Goal: Feedback & Contribution: Contribute content

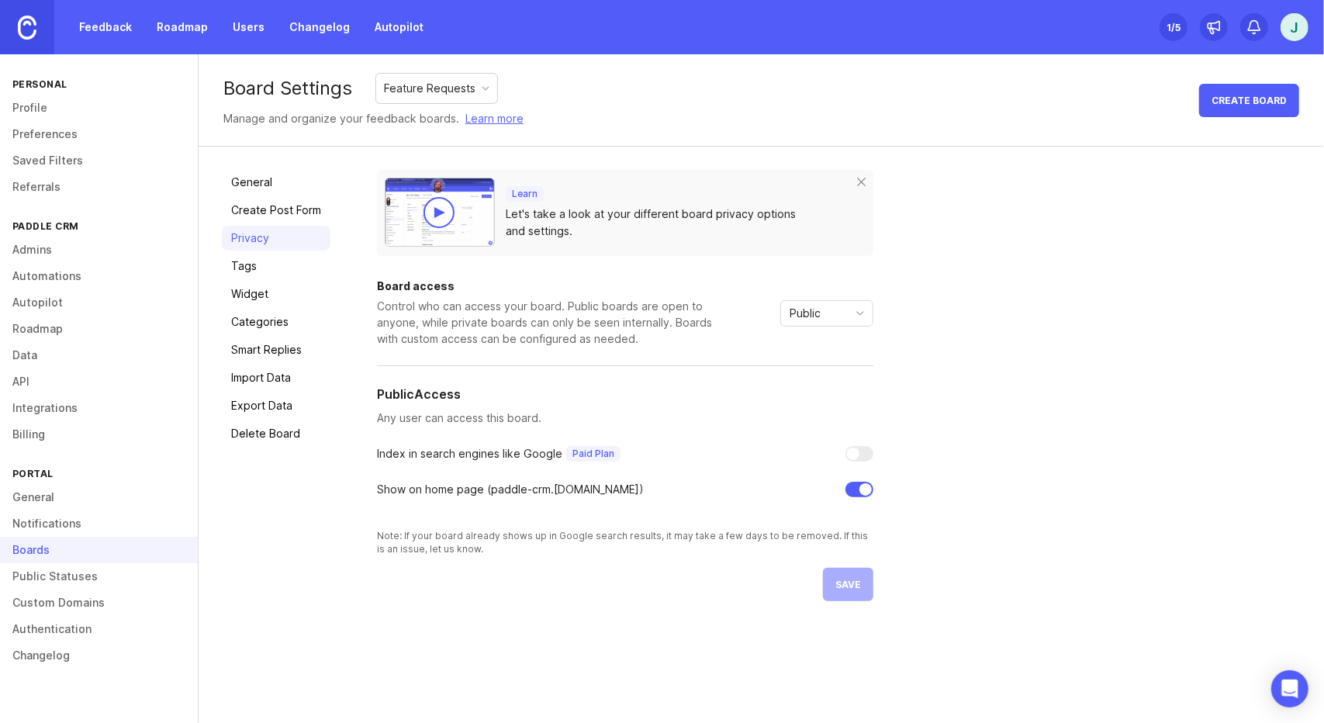
click at [23, 26] on img at bounding box center [27, 28] width 19 height 24
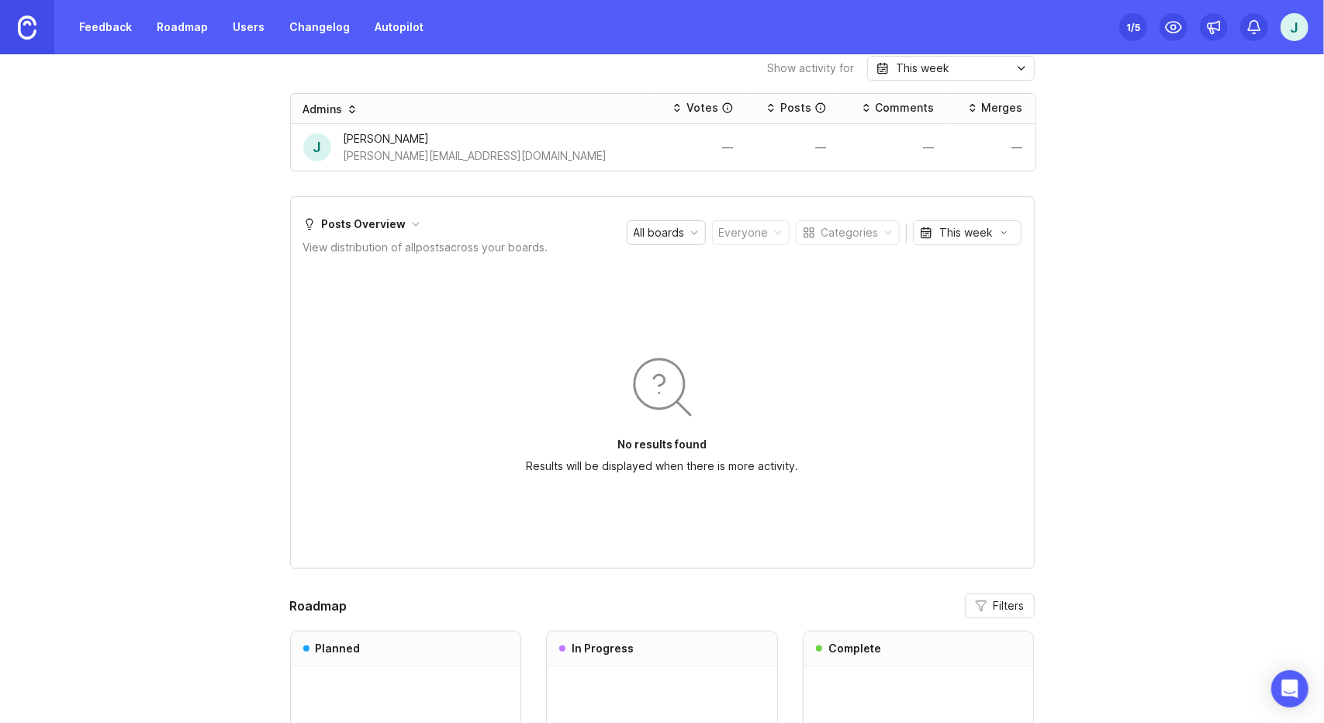
scroll to position [1185, 0]
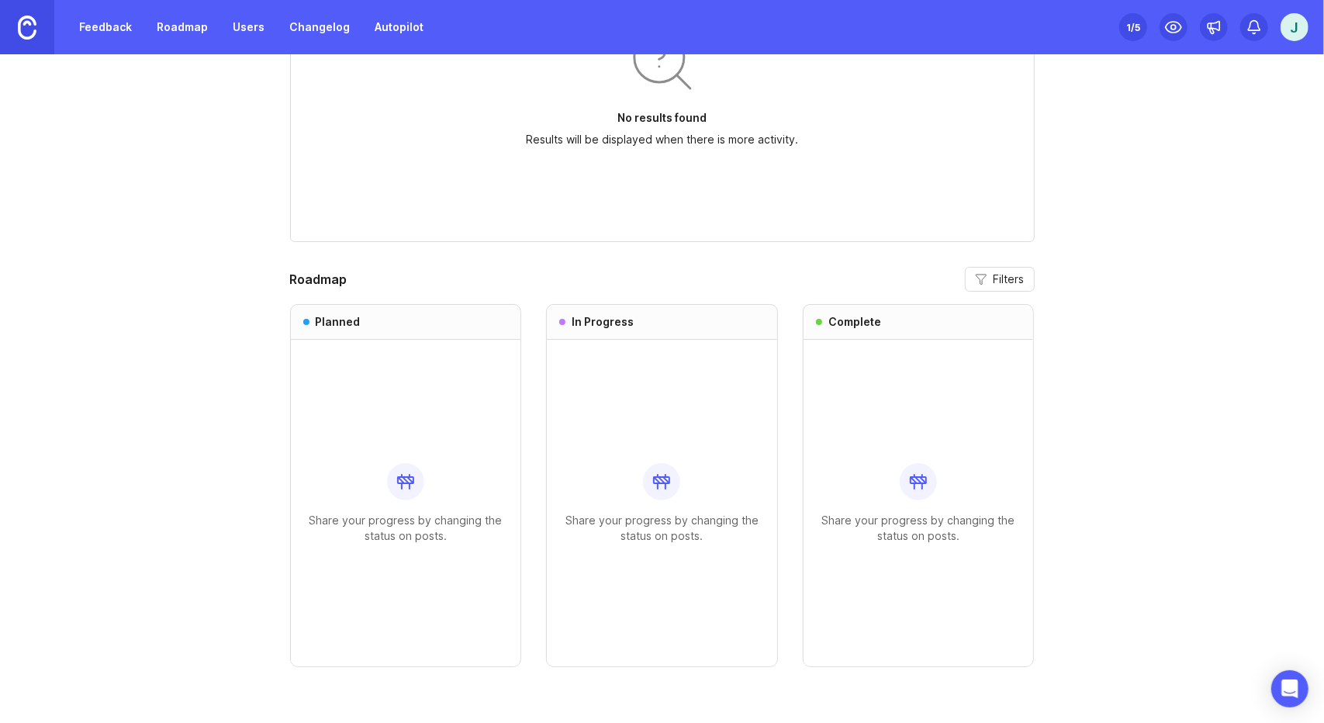
click at [637, 389] on div "Share your progress by changing the status on posts." at bounding box center [662, 503] width 206 height 326
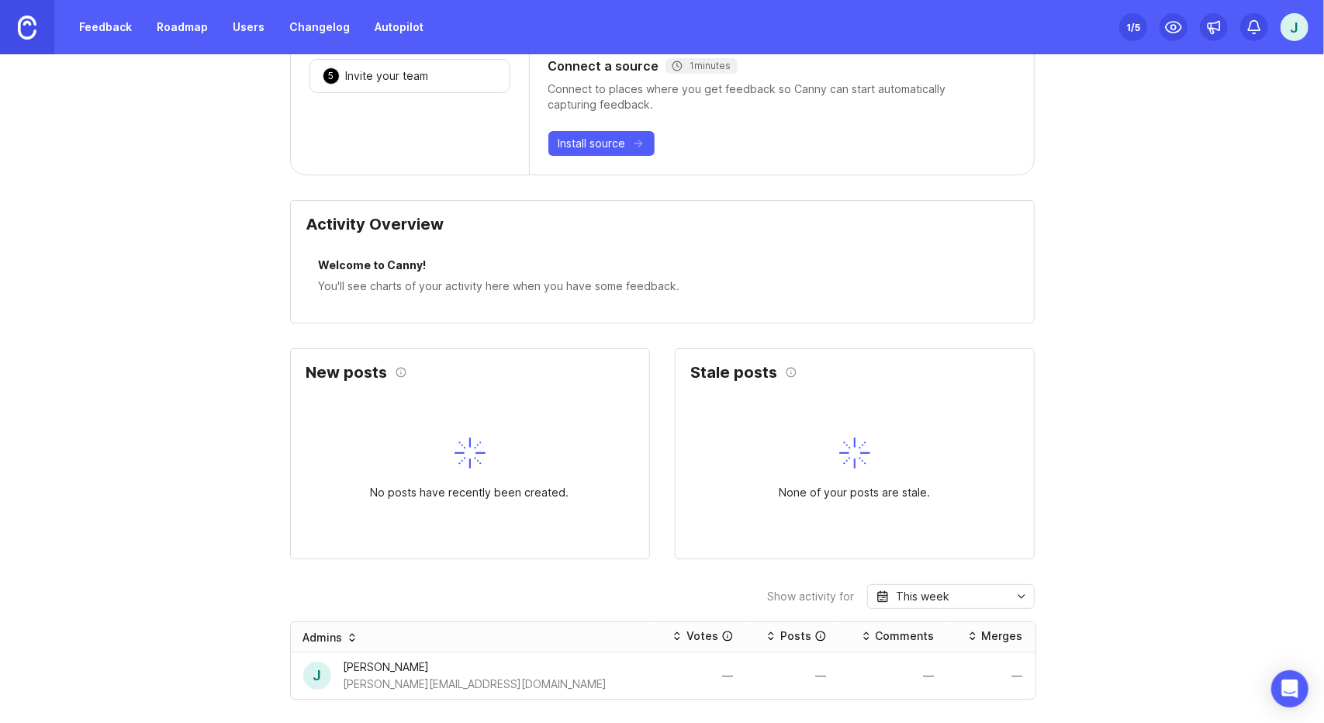
scroll to position [0, 0]
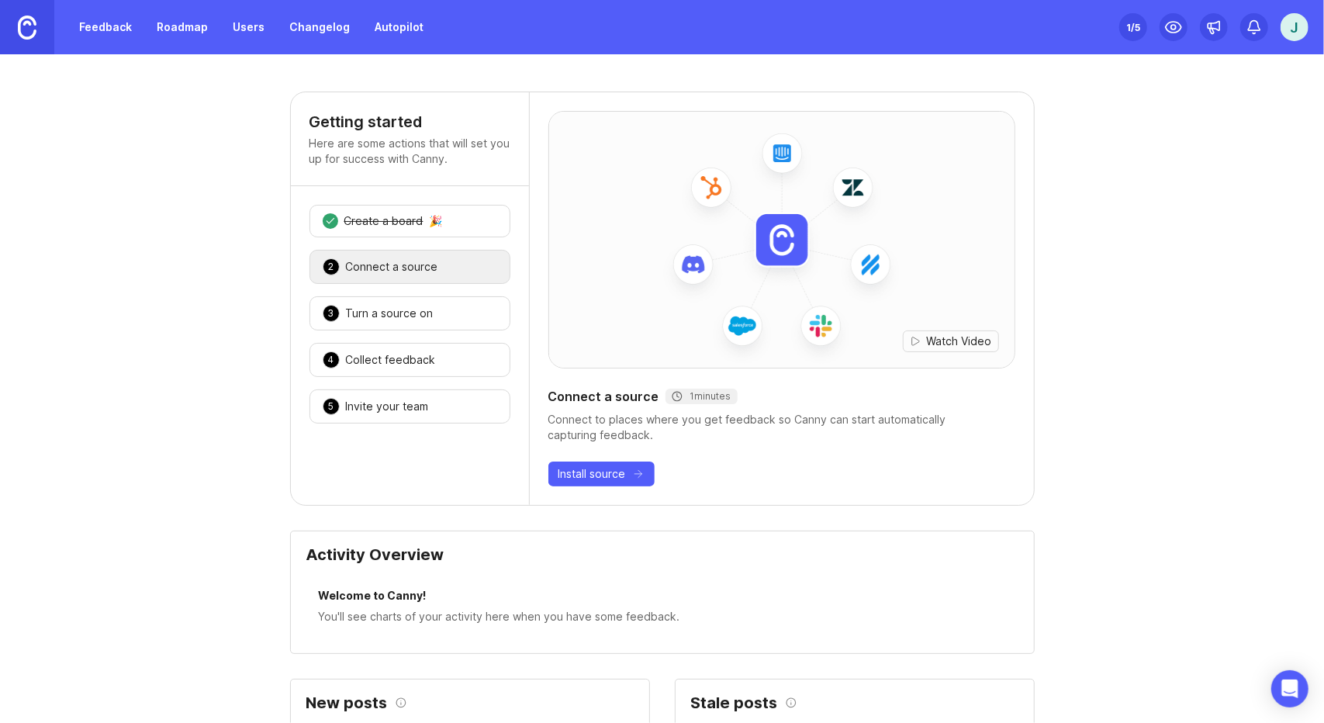
click at [95, 36] on link "Feedback" at bounding box center [105, 27] width 71 height 28
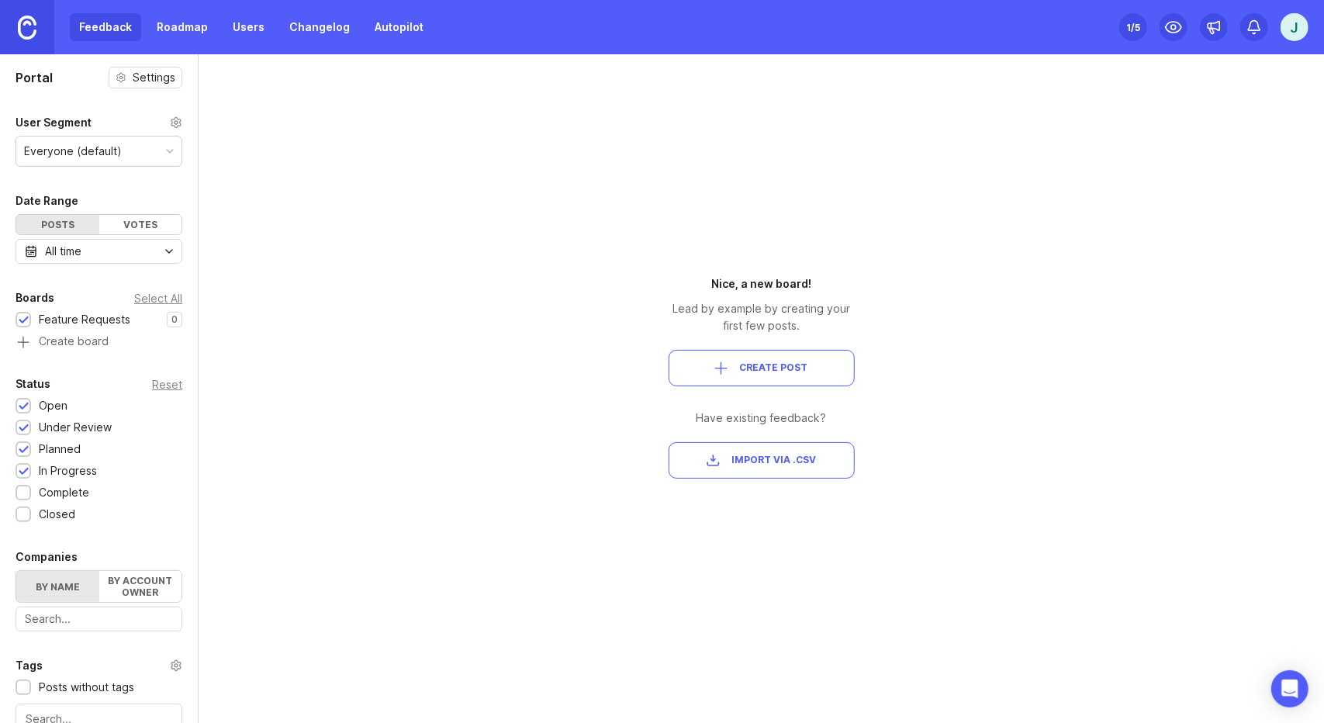
click at [746, 368] on span "Create Post" at bounding box center [774, 367] width 68 height 13
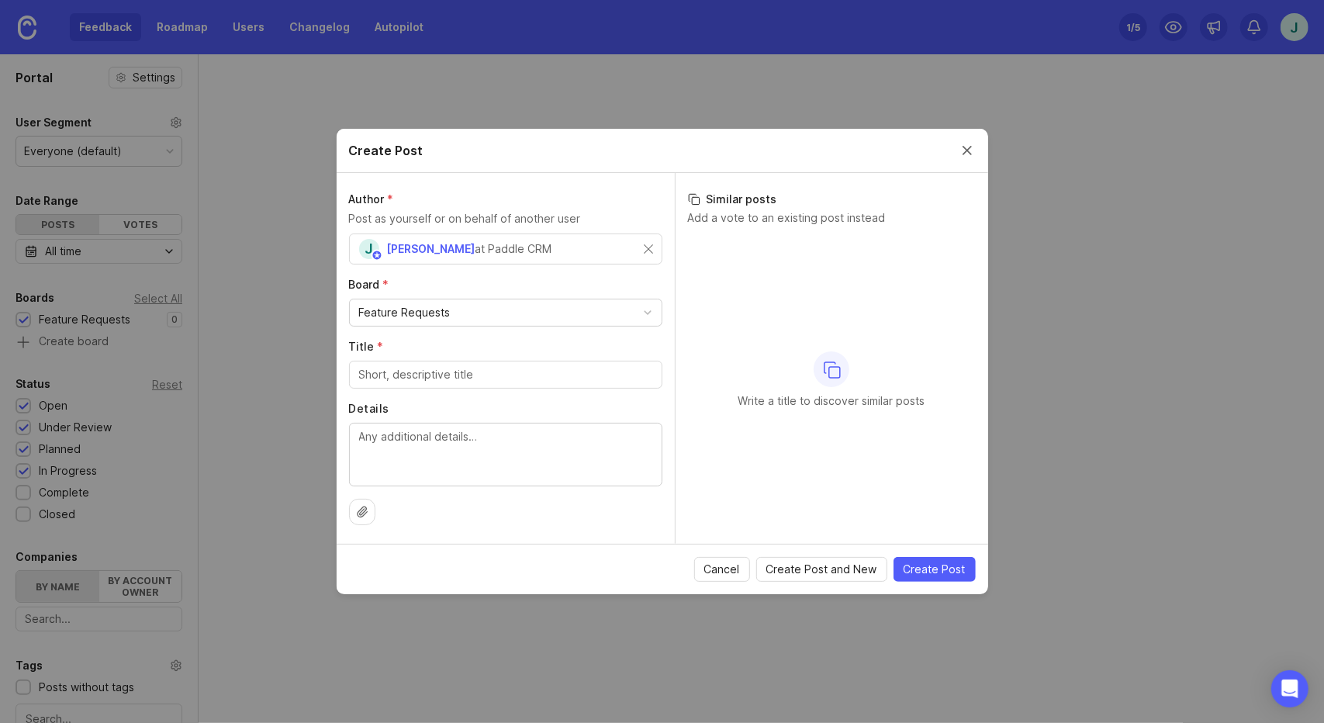
click at [492, 313] on div "Feature Requests" at bounding box center [506, 312] width 312 height 26
click at [461, 374] on input "Title *" at bounding box center [505, 374] width 293 height 17
type input "test"
type textarea "test"
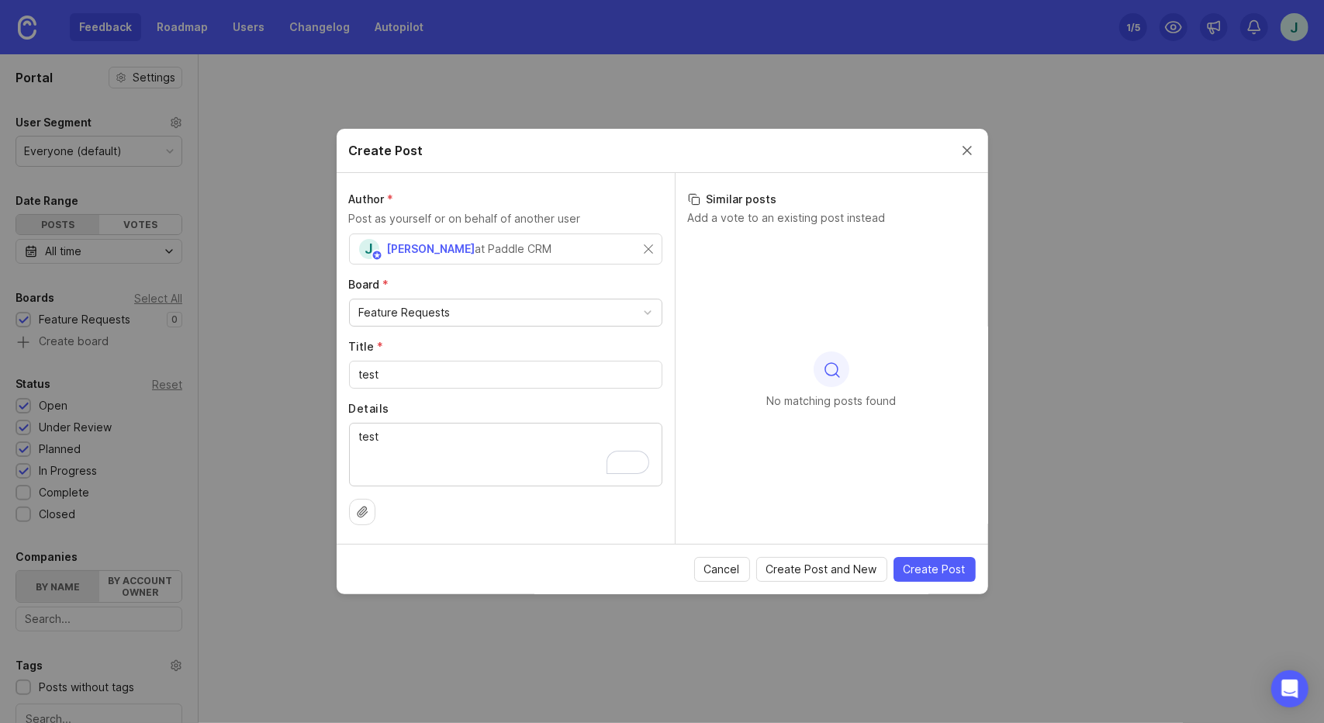
click at [933, 561] on span "Create Post" at bounding box center [934, 569] width 62 height 16
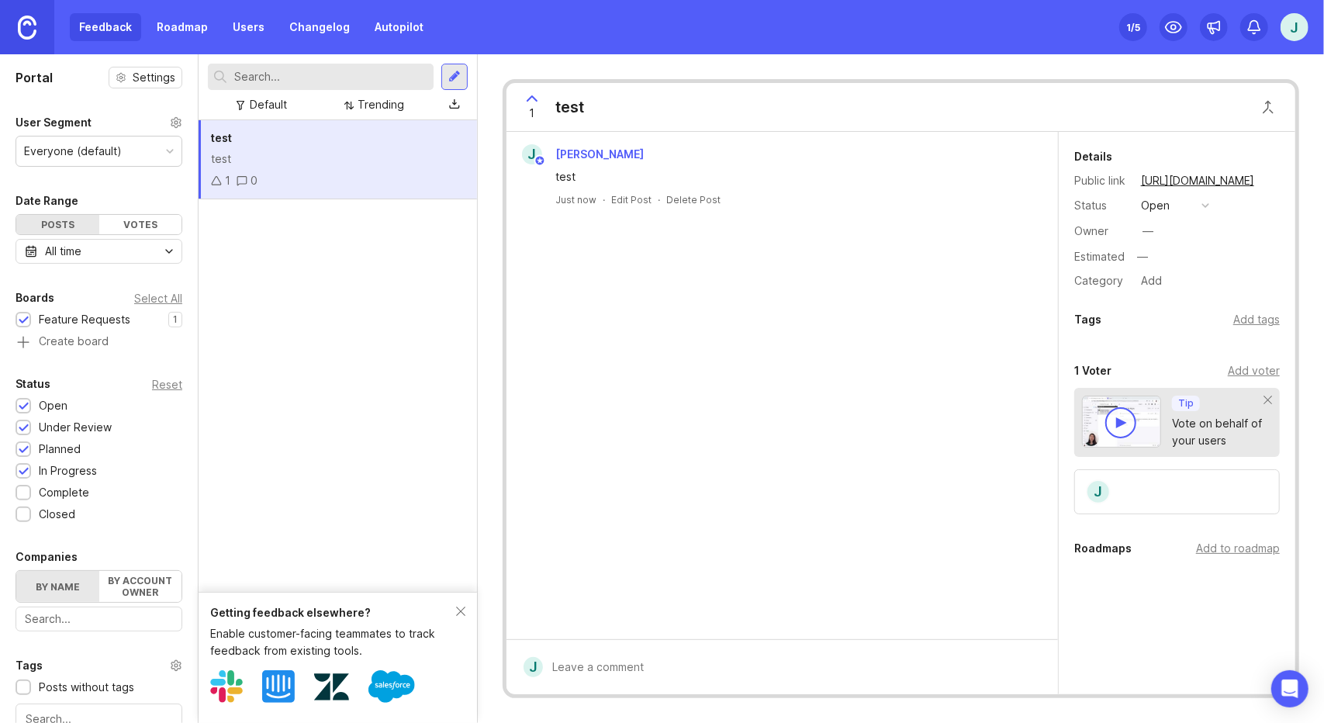
click at [1147, 207] on div "open" at bounding box center [1155, 205] width 29 height 17
click at [1146, 289] on div "planned" at bounding box center [1168, 294] width 49 height 13
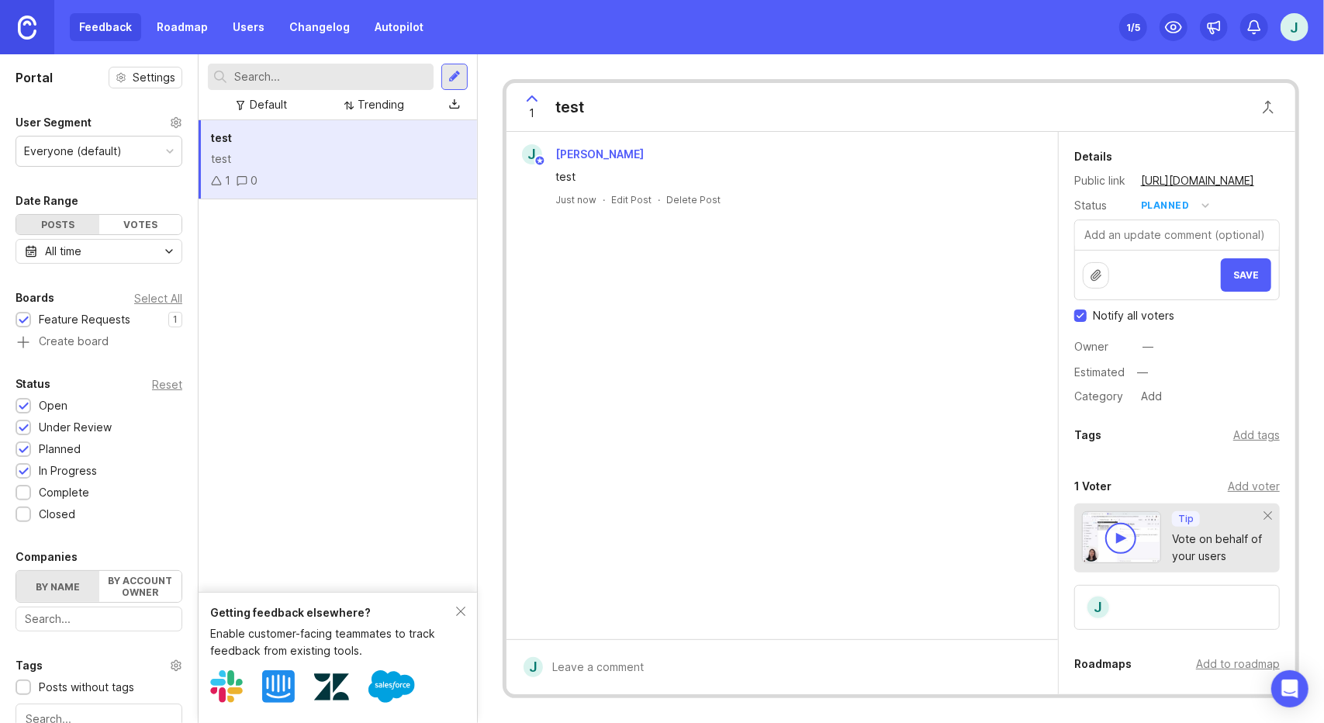
click at [1104, 244] on textarea at bounding box center [1177, 234] width 204 height 29
click at [1236, 281] on span "Save" at bounding box center [1246, 275] width 26 height 12
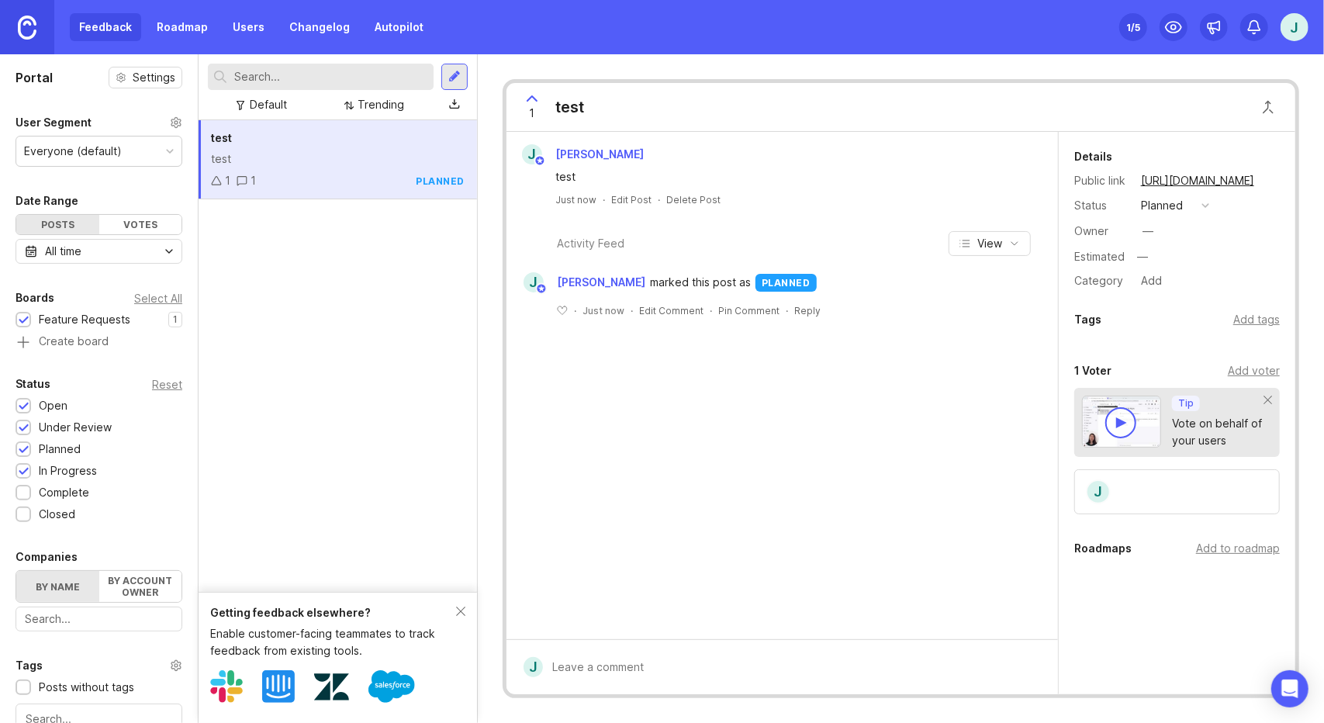
click at [287, 24] on link "Changelog" at bounding box center [319, 27] width 79 height 28
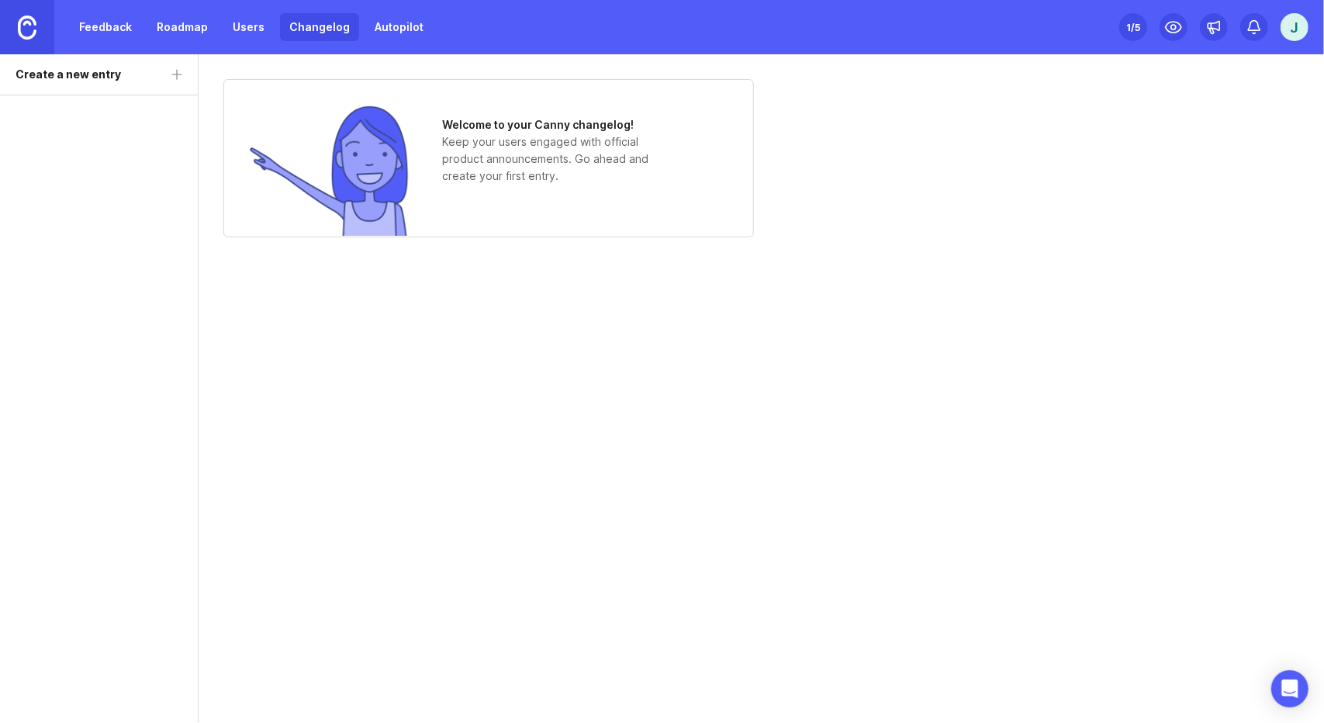
click at [107, 35] on link "Feedback" at bounding box center [105, 27] width 71 height 28
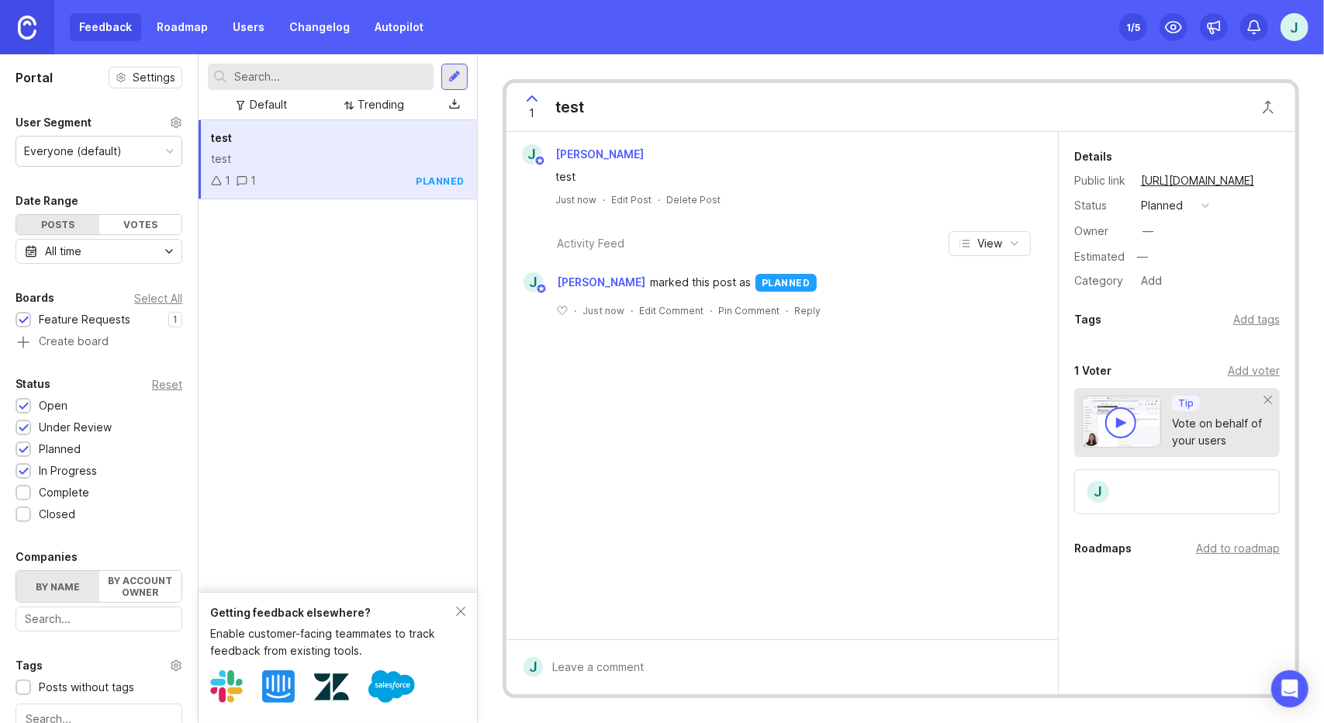
click at [1157, 207] on div "planned" at bounding box center [1162, 205] width 42 height 17
click at [1162, 344] on li "complete" at bounding box center [1175, 352] width 78 height 29
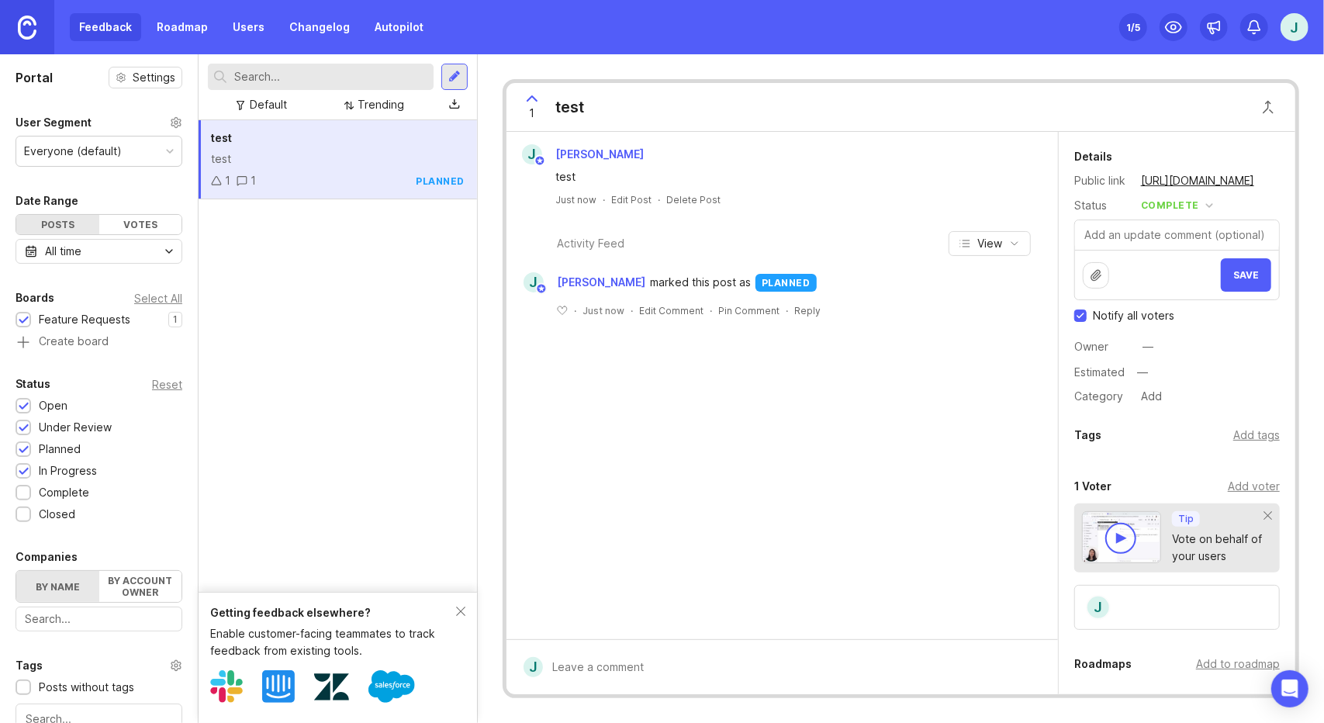
click at [1236, 281] on span "Save" at bounding box center [1246, 275] width 26 height 12
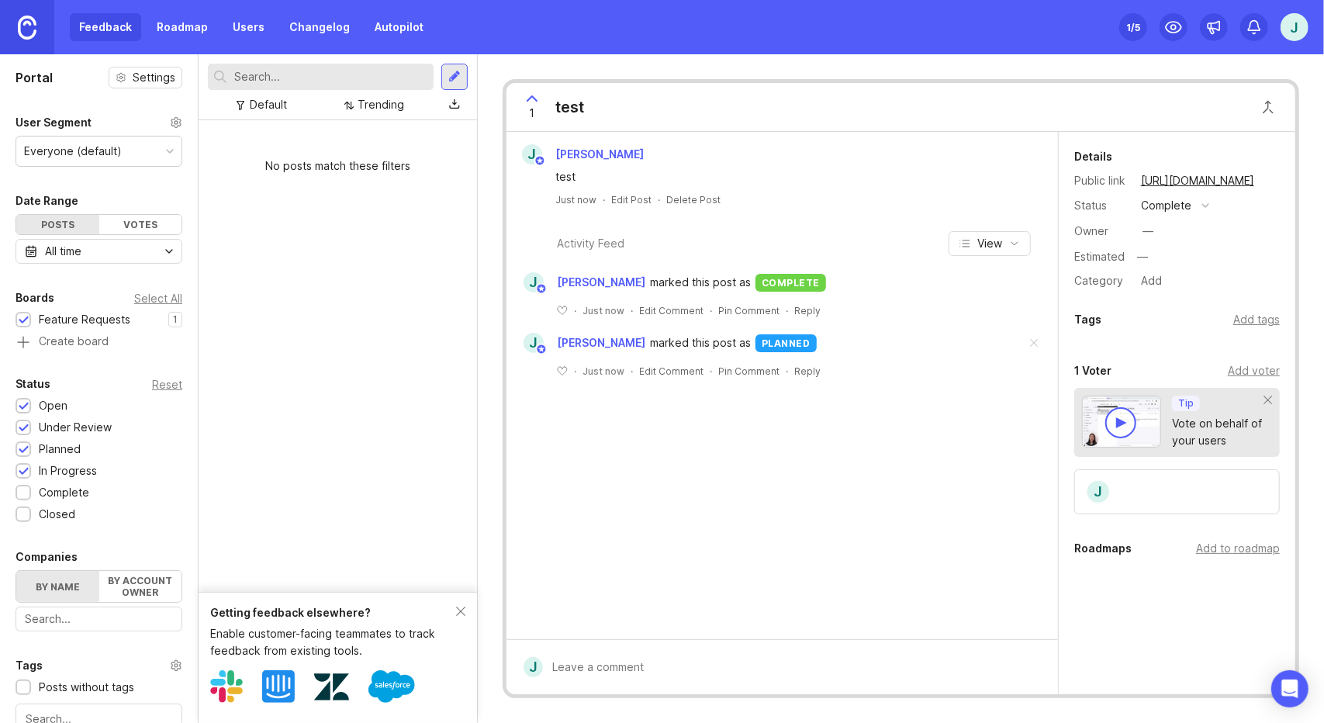
click at [295, 31] on link "Changelog" at bounding box center [319, 27] width 79 height 28
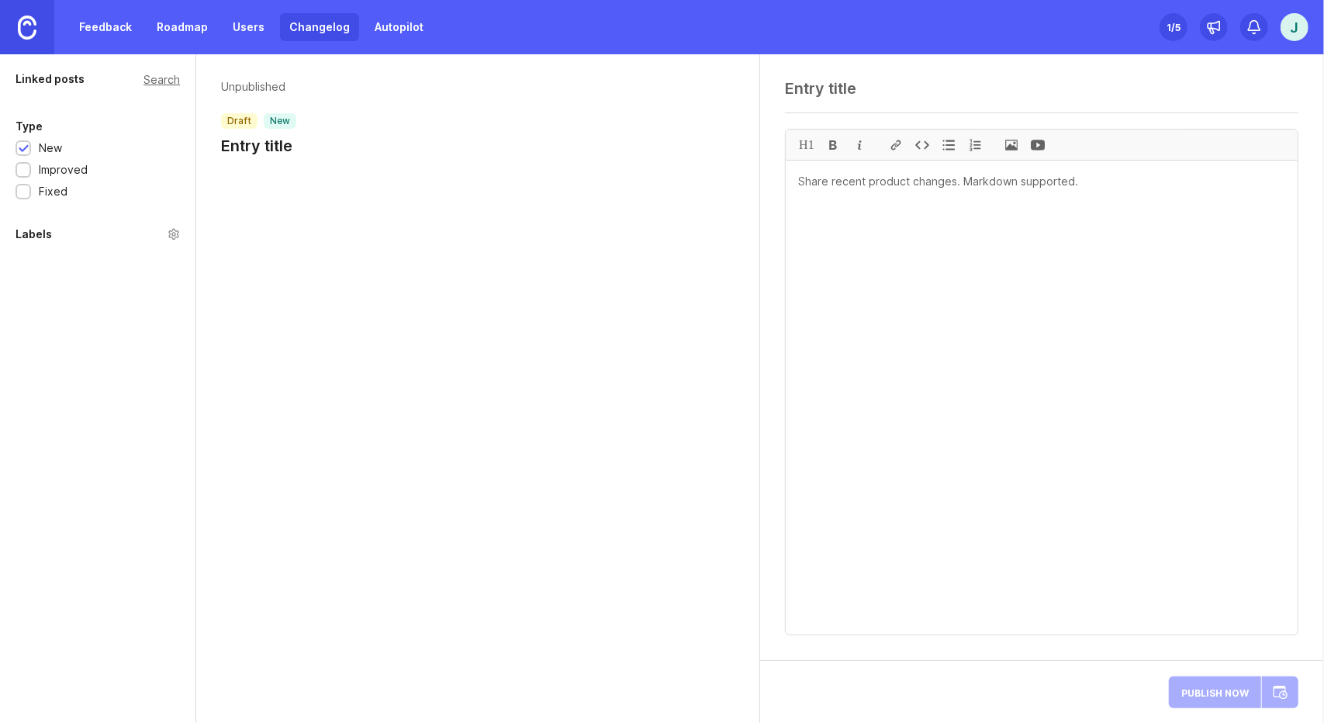
click at [180, 249] on div "Linked posts Search Type New Improved Fixed Labels" at bounding box center [98, 388] width 196 height 668
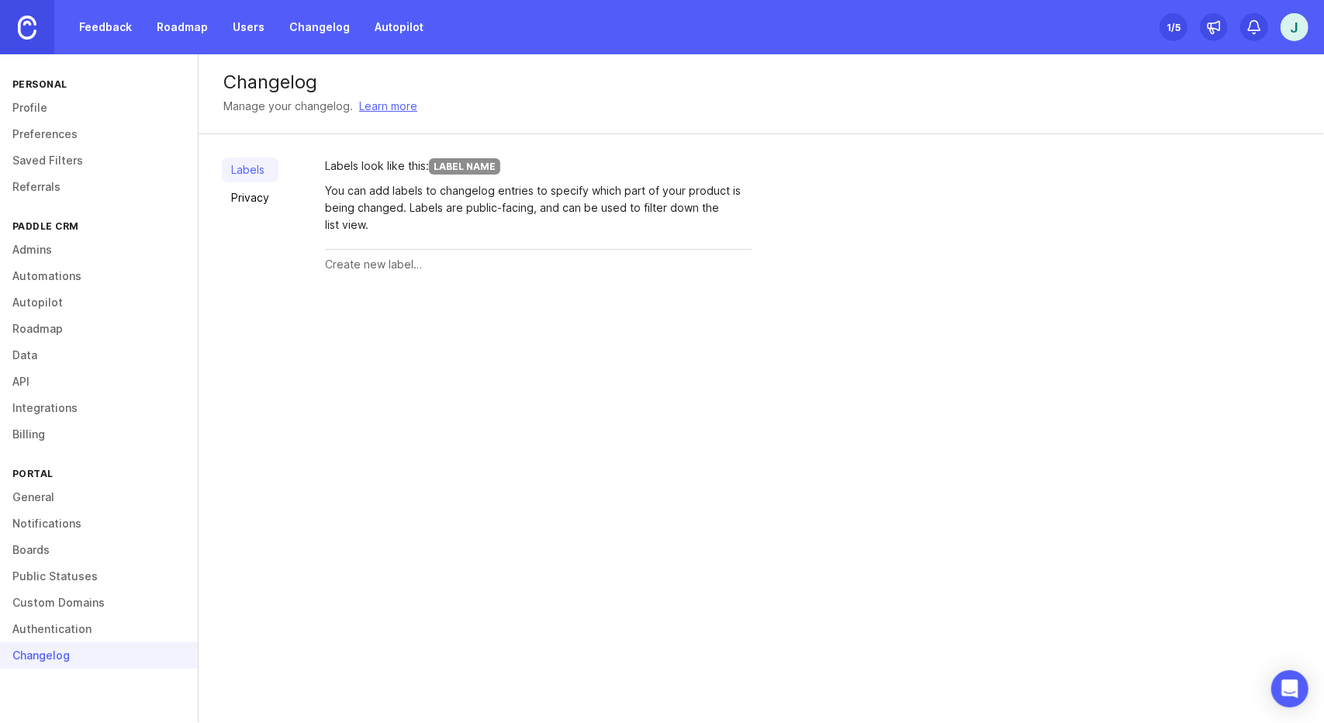
click at [257, 209] on link "Privacy" at bounding box center [250, 197] width 57 height 25
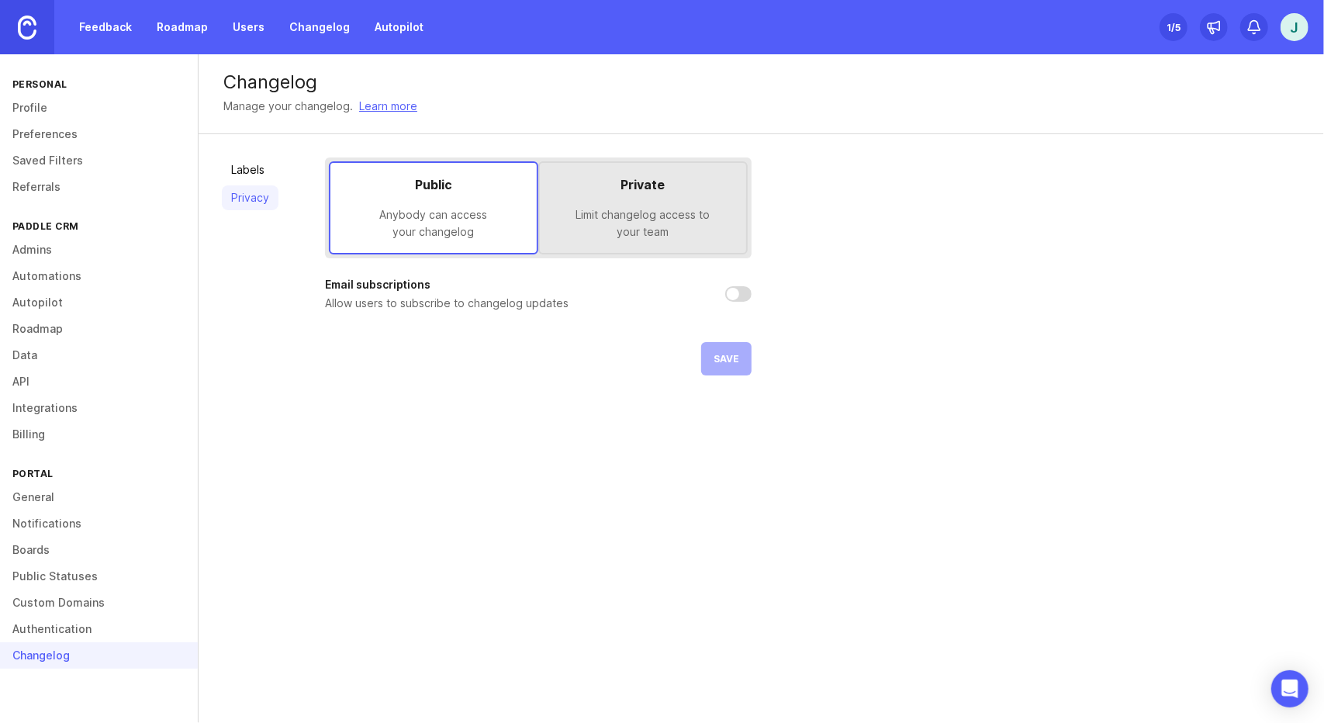
click at [256, 182] on link "Labels" at bounding box center [250, 169] width 57 height 25
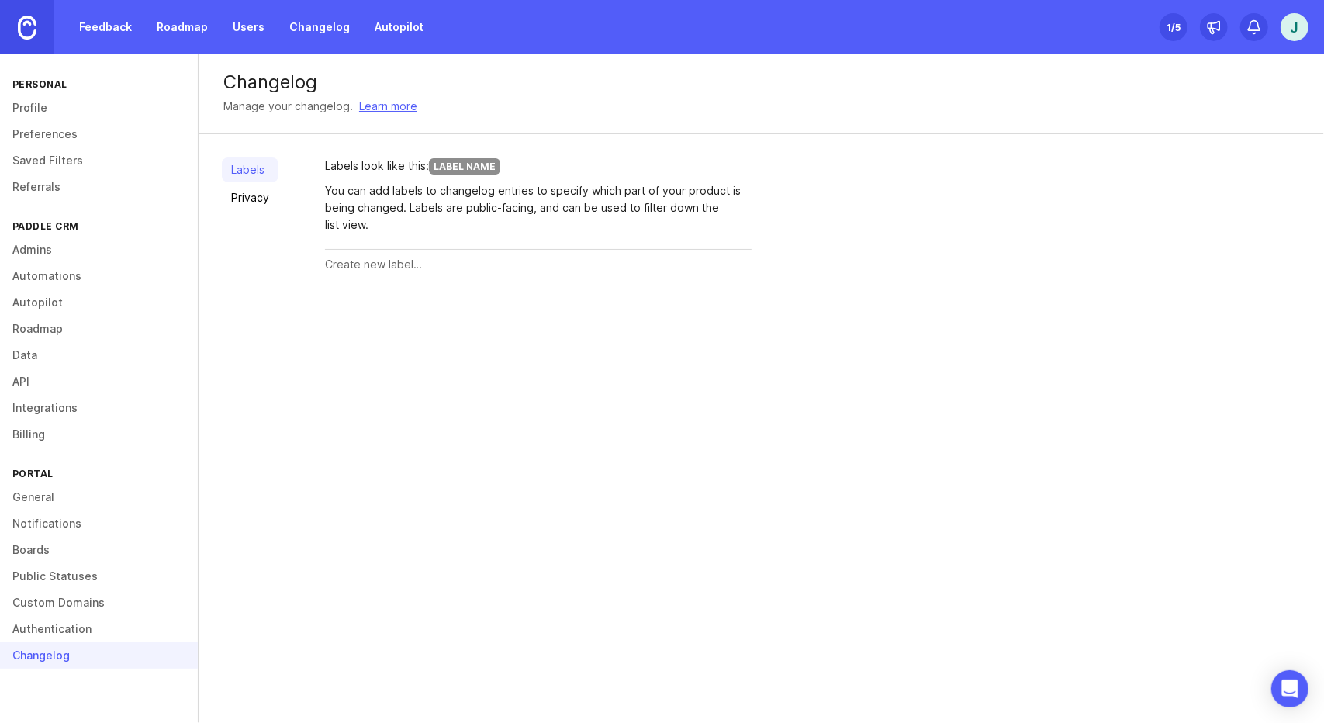
click at [386, 115] on link "Learn more" at bounding box center [388, 106] width 58 height 17
click at [78, 589] on link "Public Statuses" at bounding box center [99, 576] width 198 height 26
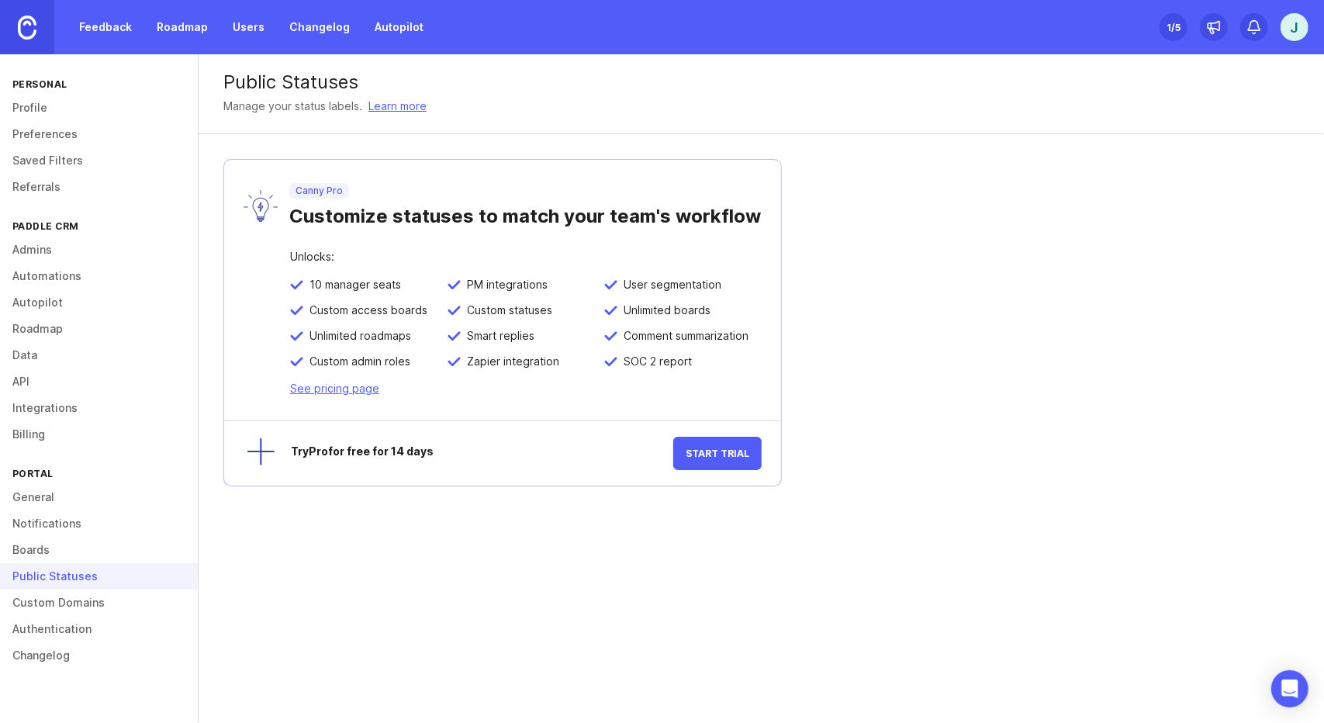
click at [151, 616] on link "Custom Domains" at bounding box center [99, 602] width 198 height 26
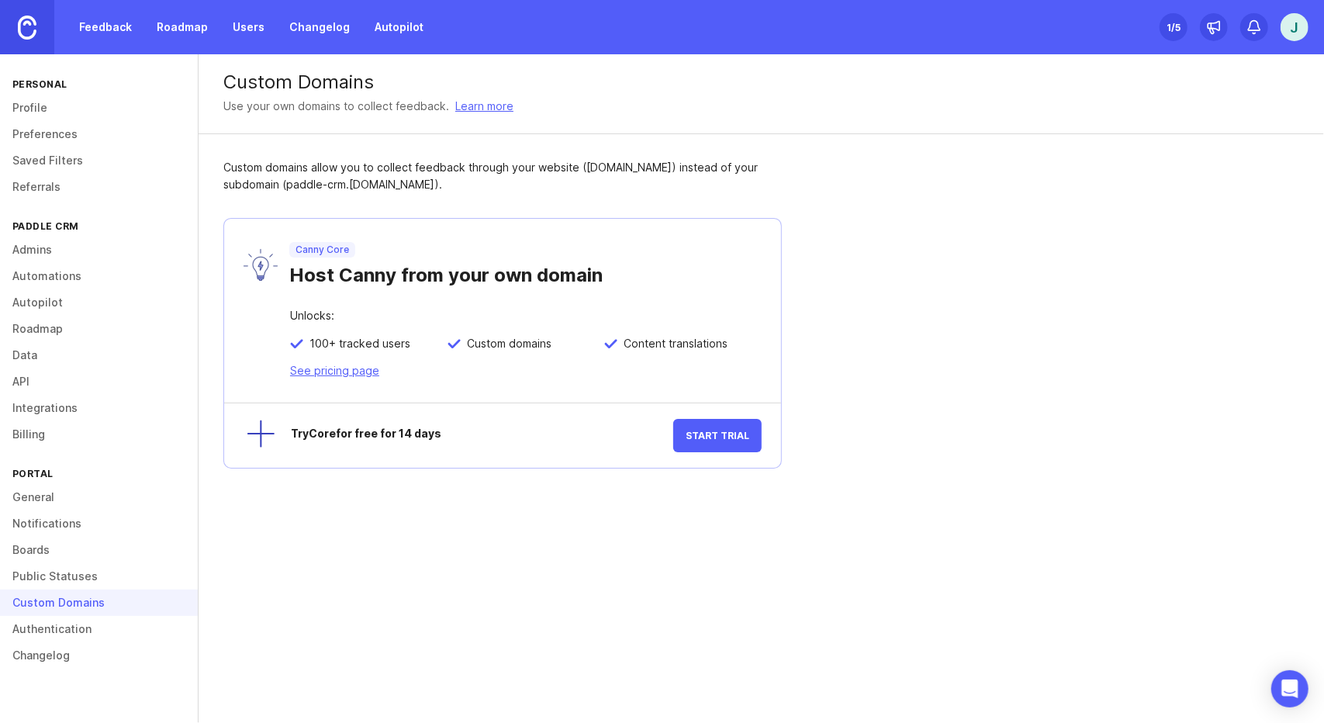
click at [109, 642] on link "Authentication" at bounding box center [99, 629] width 198 height 26
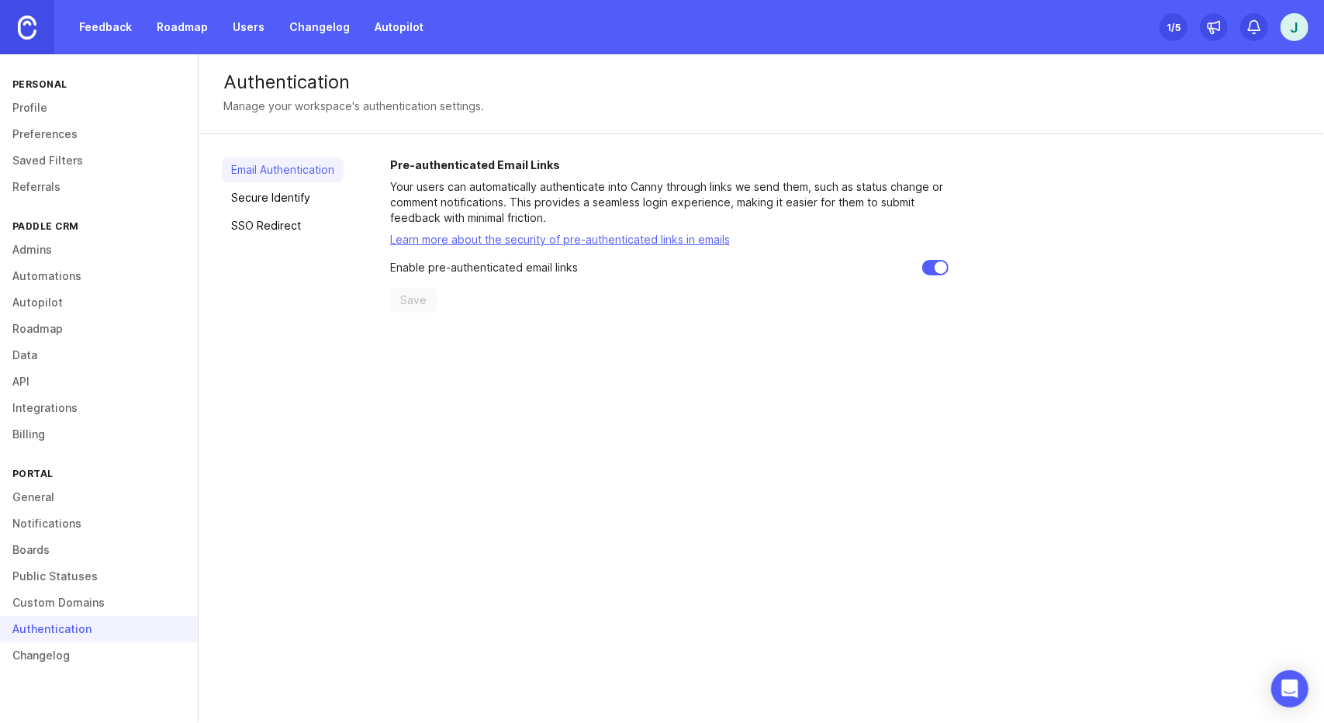
click at [109, 535] on link "Notifications" at bounding box center [99, 523] width 198 height 26
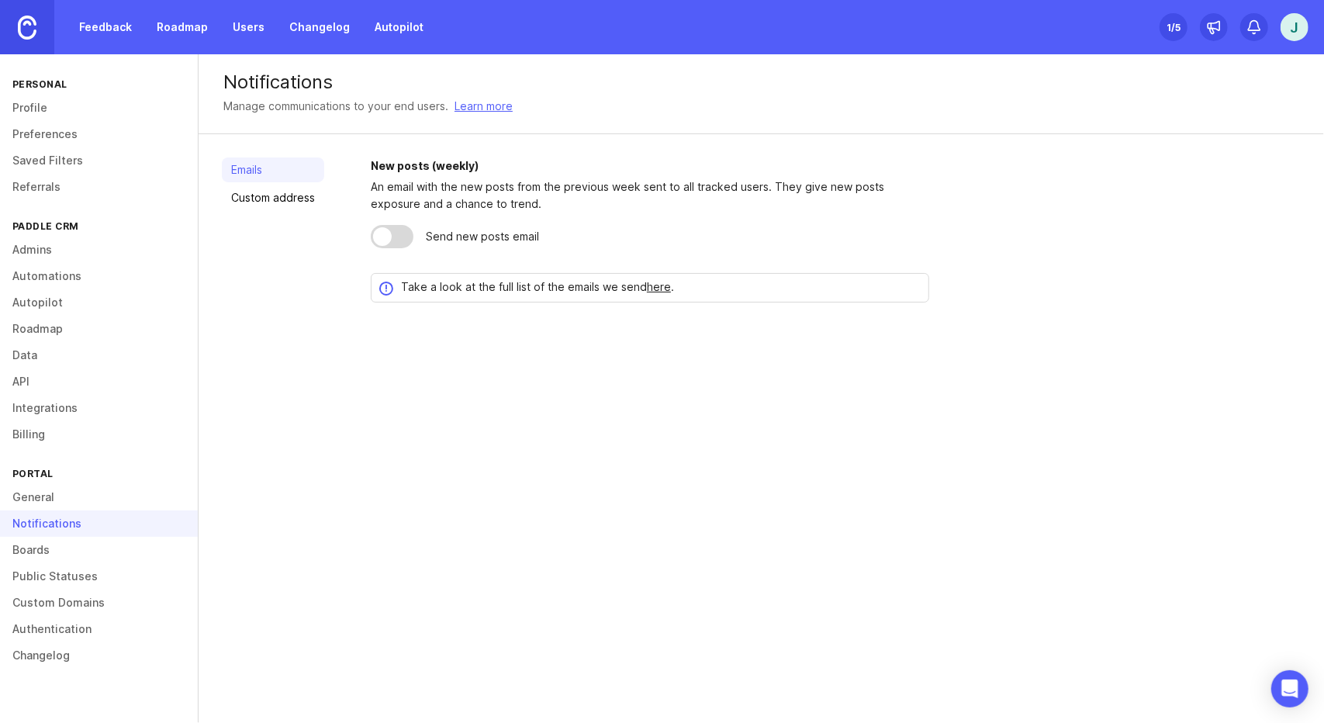
click at [99, 485] on link "General" at bounding box center [99, 497] width 198 height 26
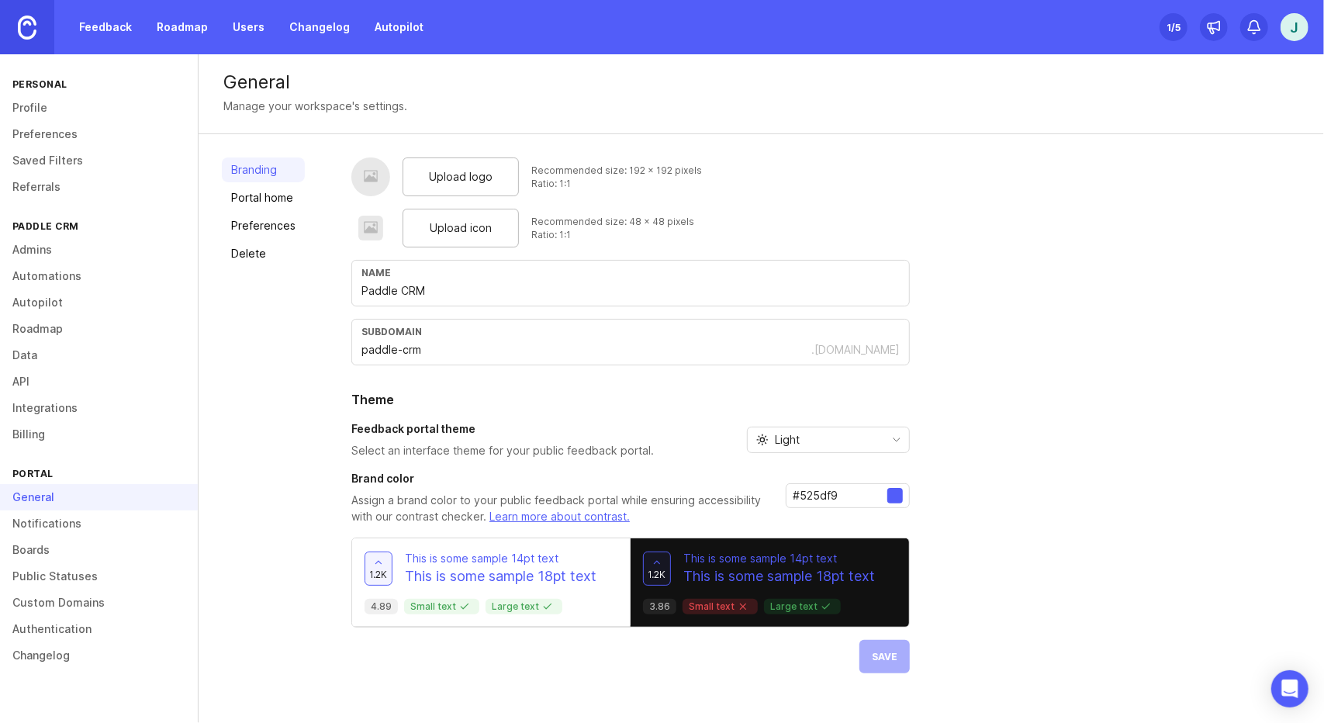
click at [95, 423] on link "Billing" at bounding box center [99, 434] width 198 height 26
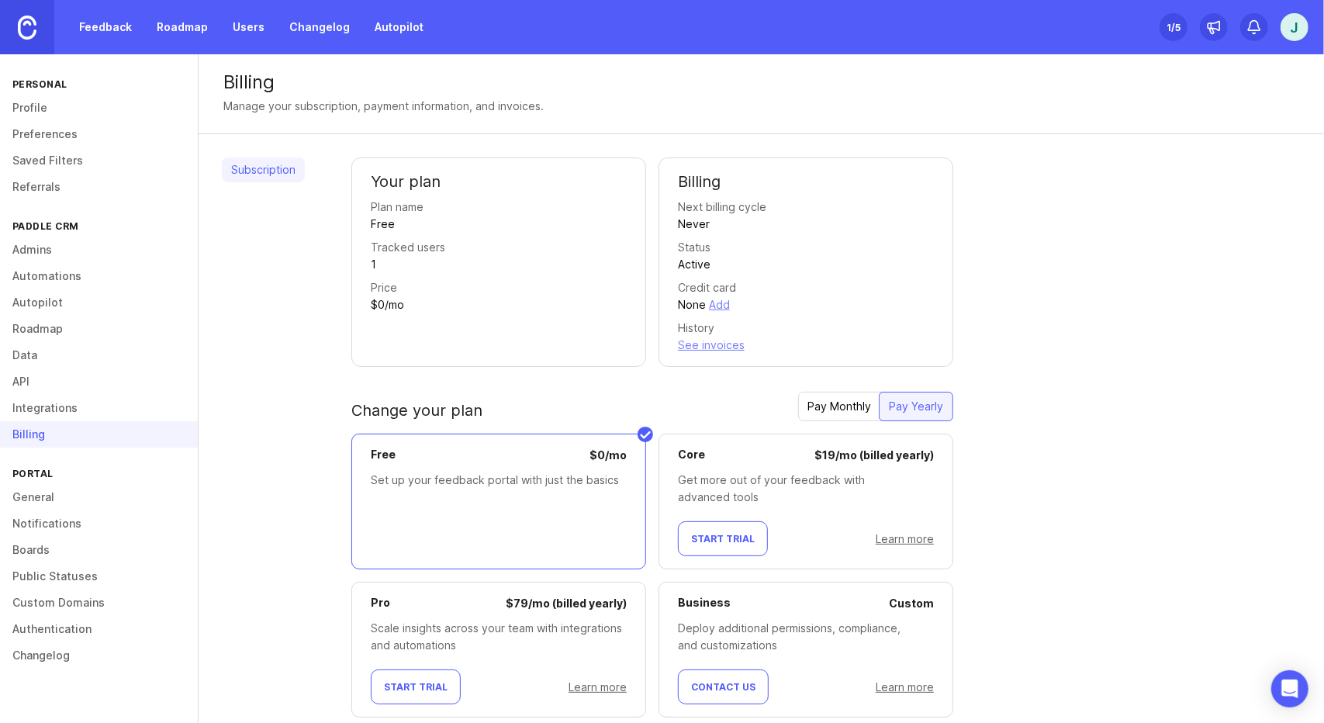
click at [88, 395] on link "Integrations" at bounding box center [99, 408] width 198 height 26
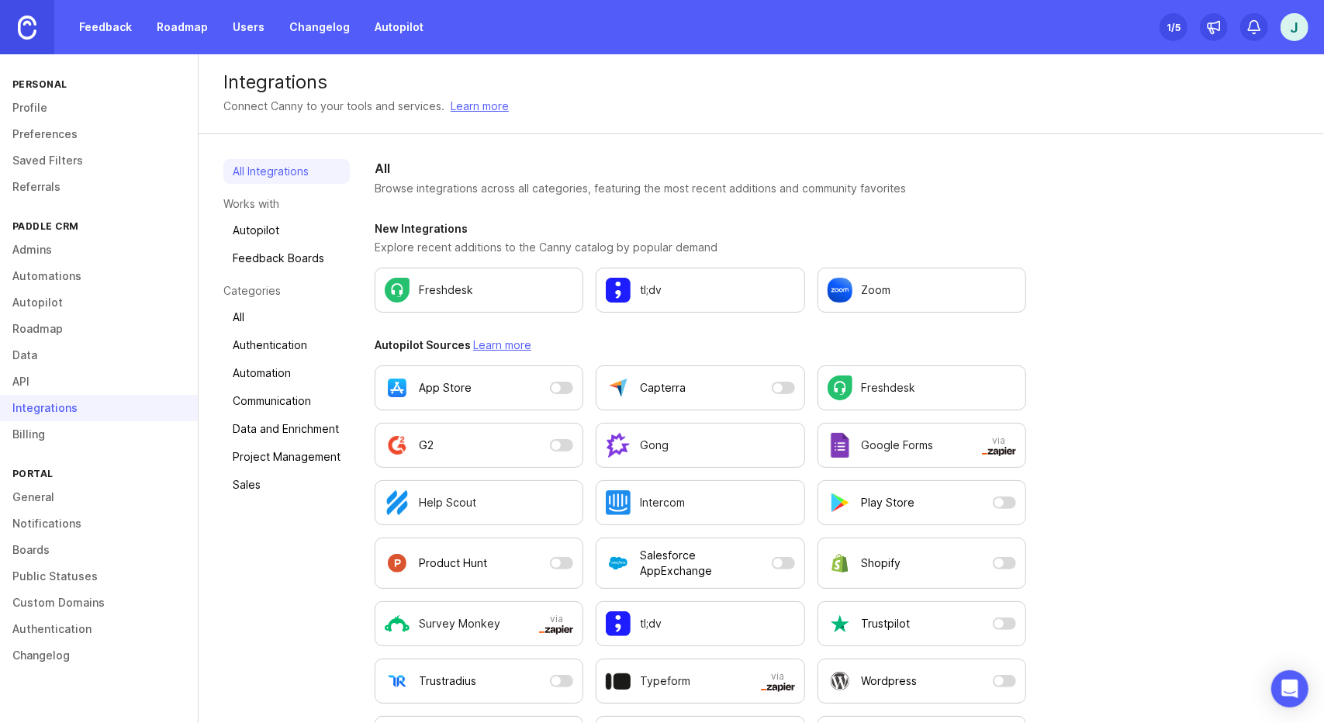
click at [88, 435] on link "Billing" at bounding box center [99, 434] width 198 height 26
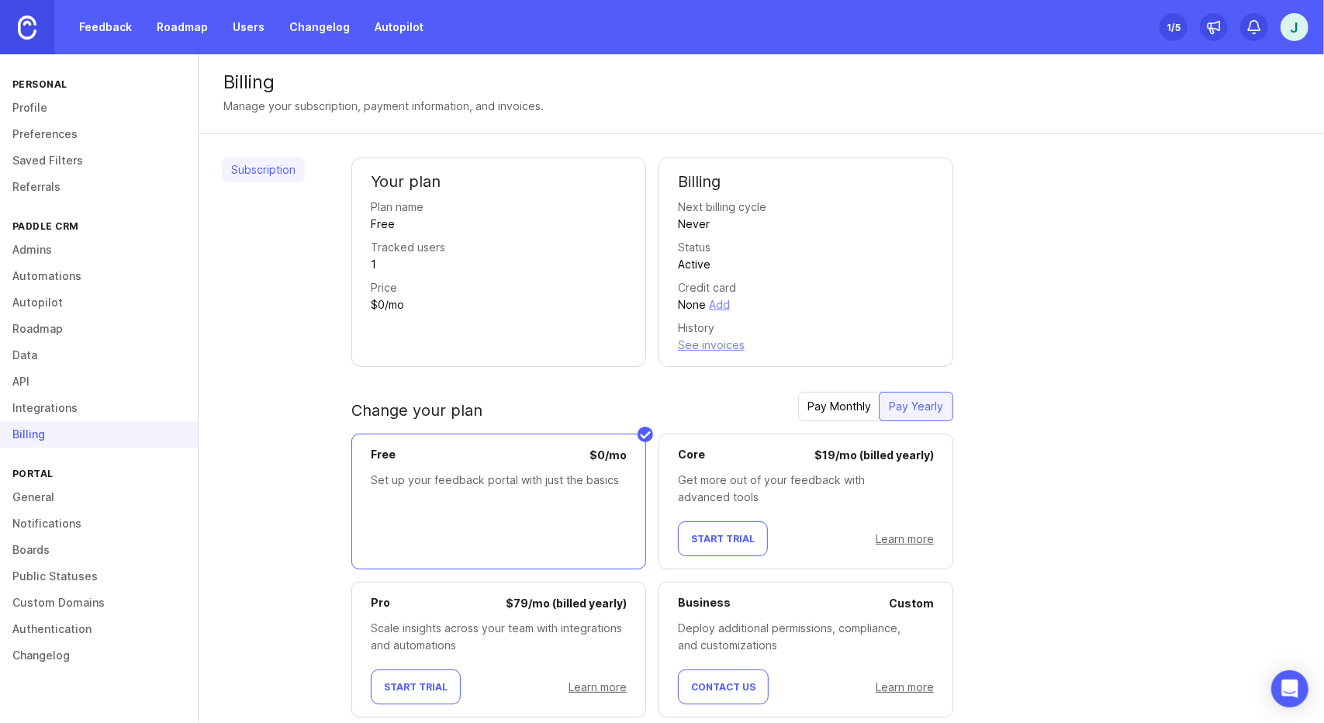
click at [125, 395] on link "Integrations" at bounding box center [99, 408] width 198 height 26
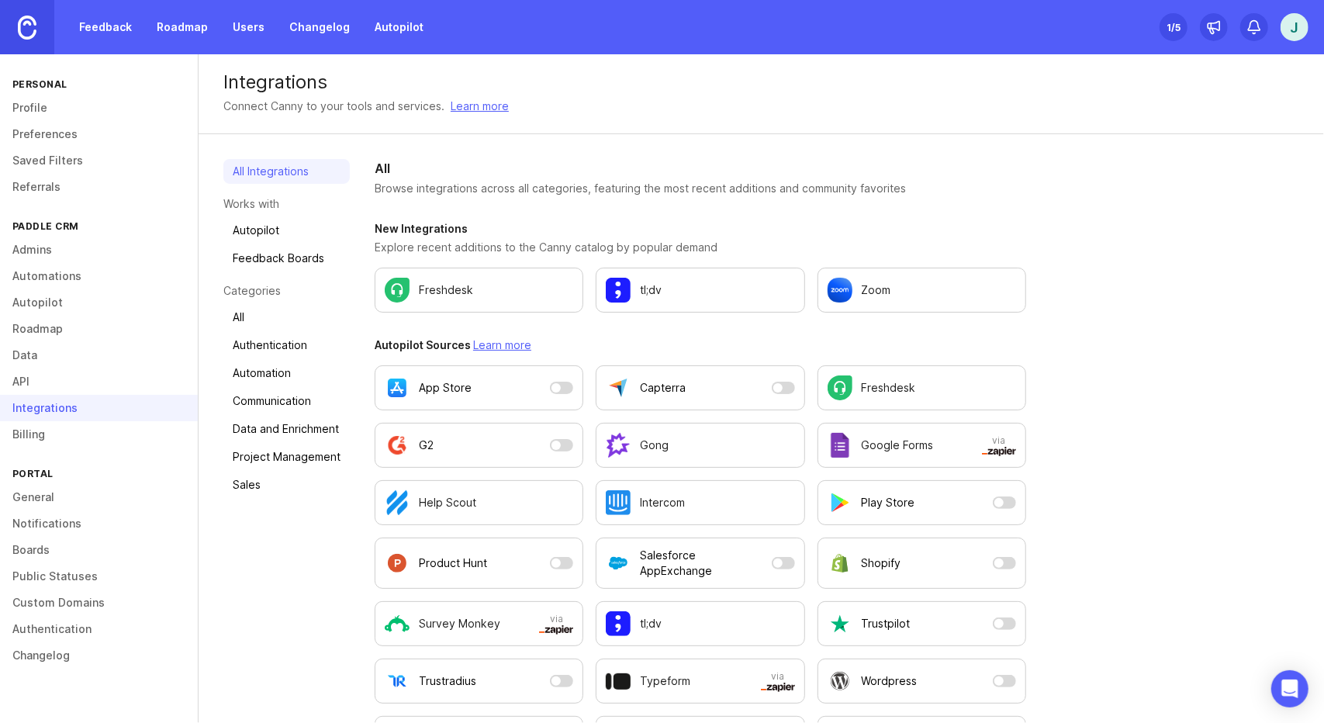
click at [95, 368] on link "API" at bounding box center [99, 381] width 198 height 26
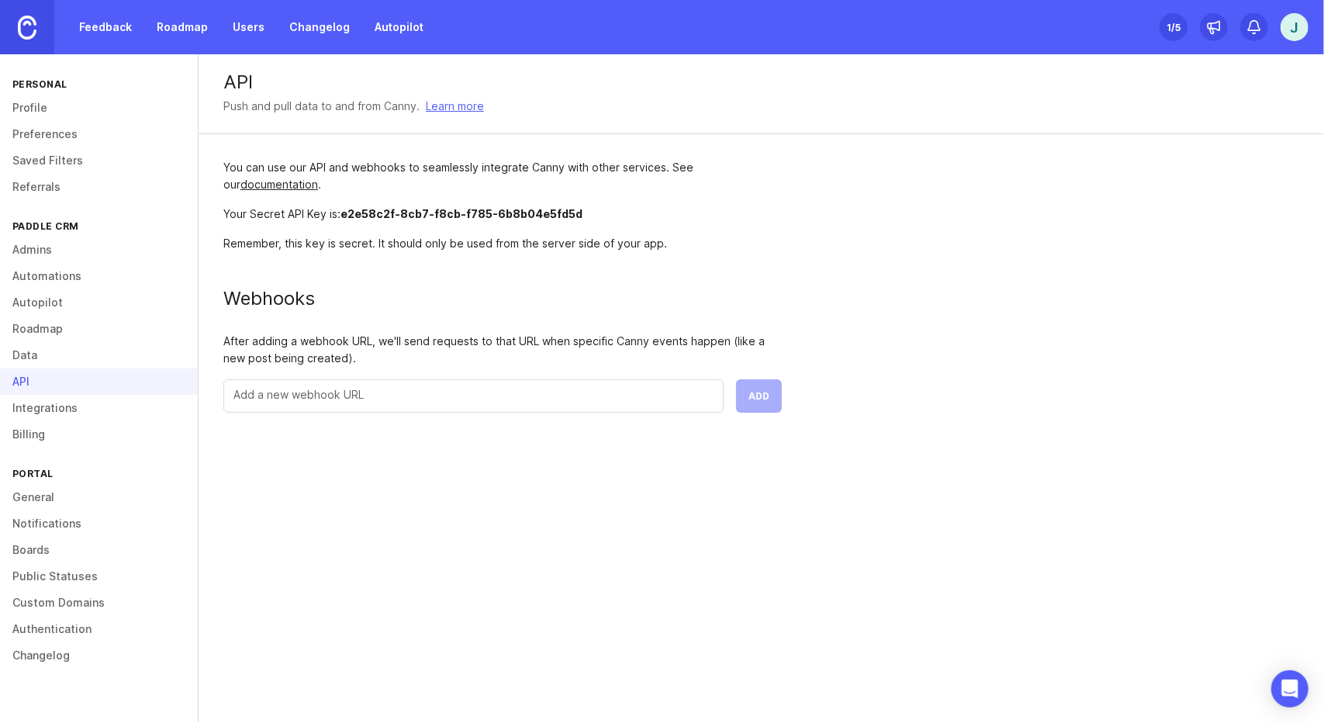
click at [87, 342] on link "Data" at bounding box center [99, 355] width 198 height 26
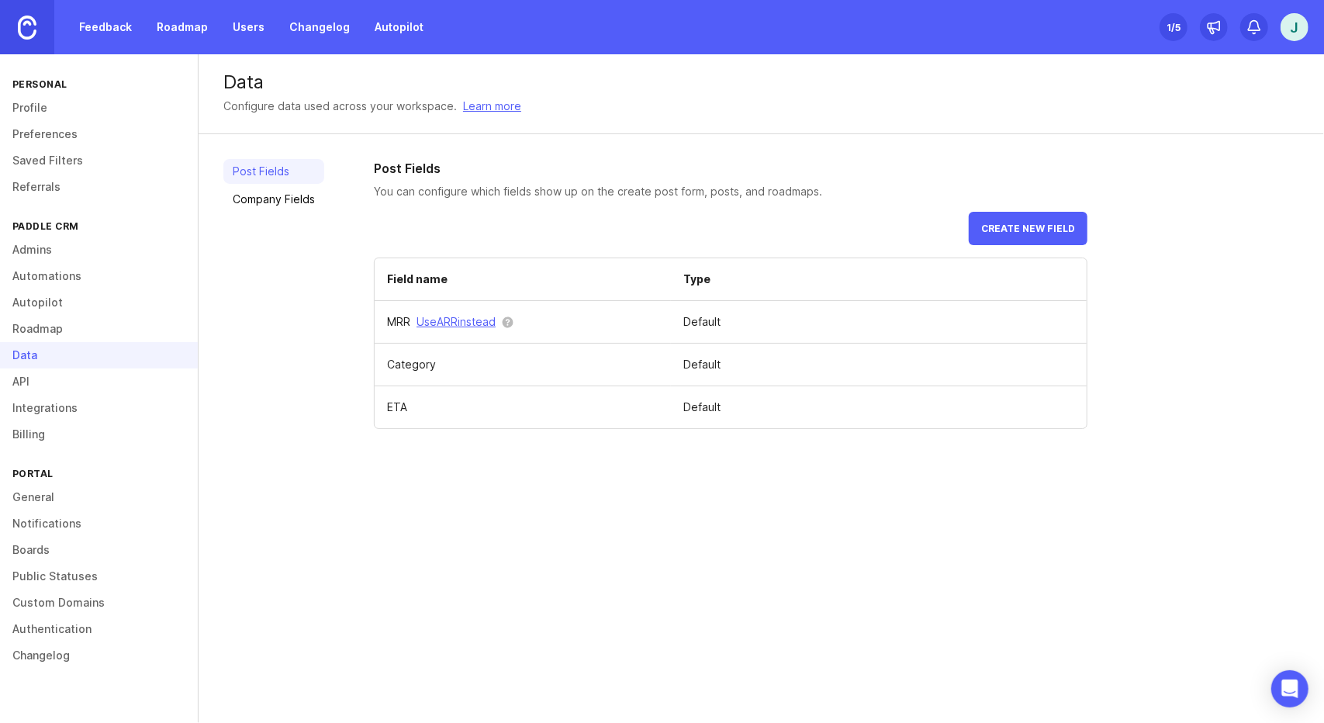
click at [77, 289] on link "Autopilot" at bounding box center [99, 302] width 198 height 26
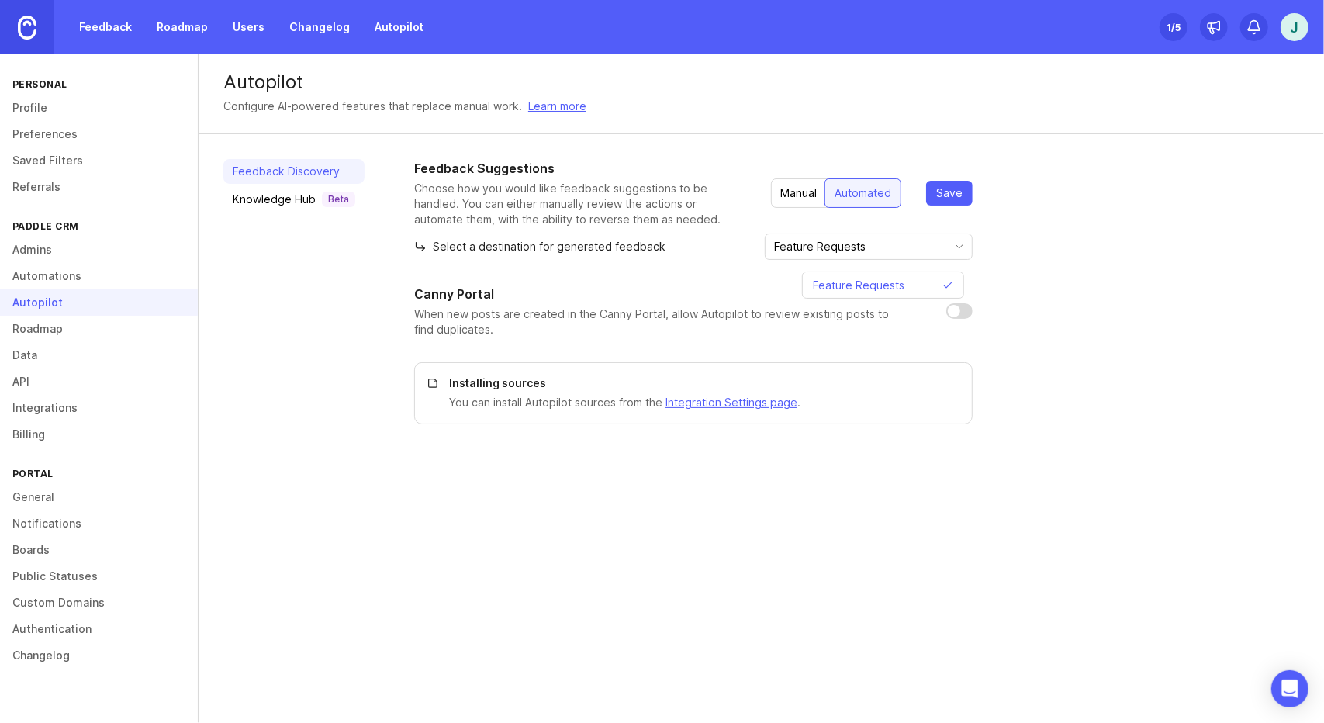
click at [848, 255] on input "Feature Requests" at bounding box center [859, 246] width 171 height 17
click at [965, 320] on div "Feedback Suggestions Choose how you would like feedback suggestions to be handl…" at bounding box center [856, 291] width 885 height 265
click at [952, 319] on input "checkbox" at bounding box center [959, 311] width 26 height 16
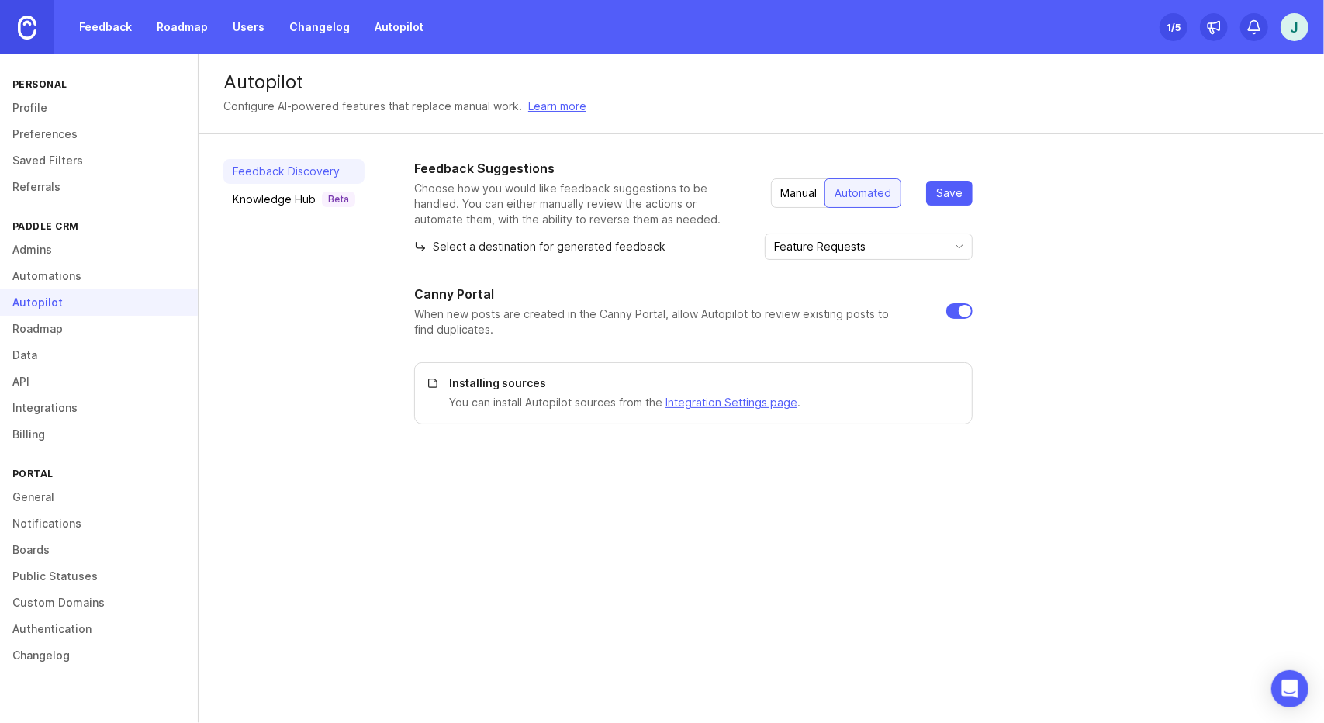
checkbox input "false"
click at [304, 207] on div "Knowledge Hub Beta" at bounding box center [294, 200] width 123 height 16
